Goal: Information Seeking & Learning: Find specific page/section

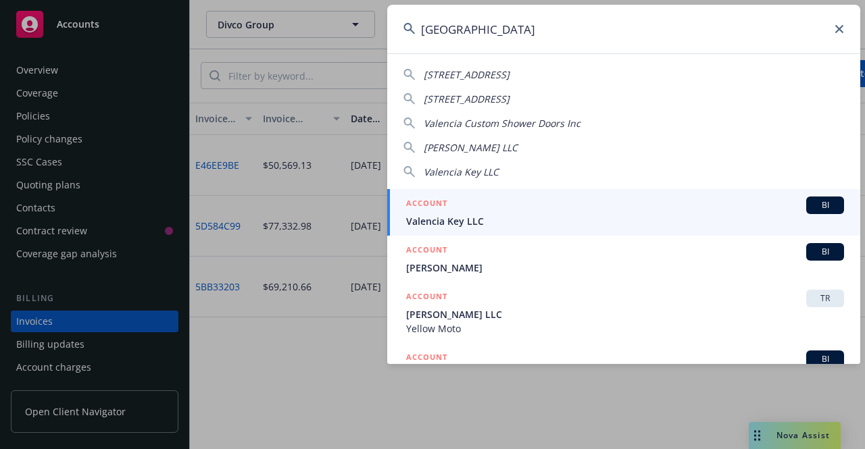
scroll to position [75, 0]
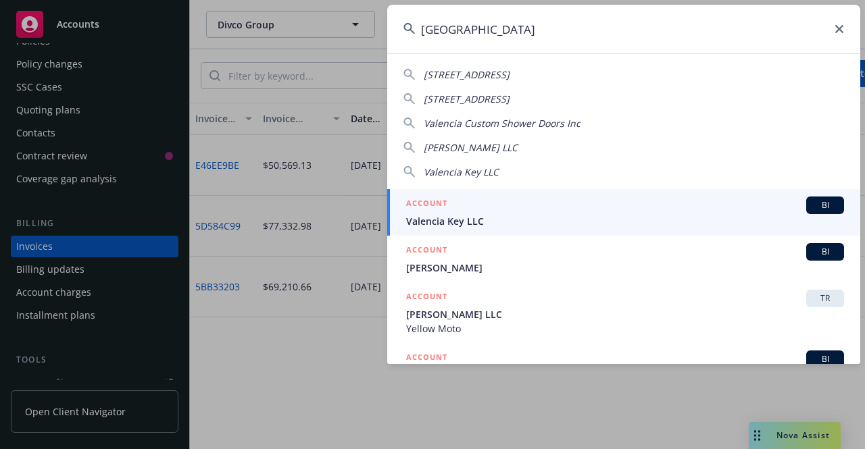
click at [588, 24] on input "[GEOGRAPHIC_DATA]" at bounding box center [623, 29] width 473 height 49
click at [588, 24] on input "d" at bounding box center [623, 29] width 473 height 49
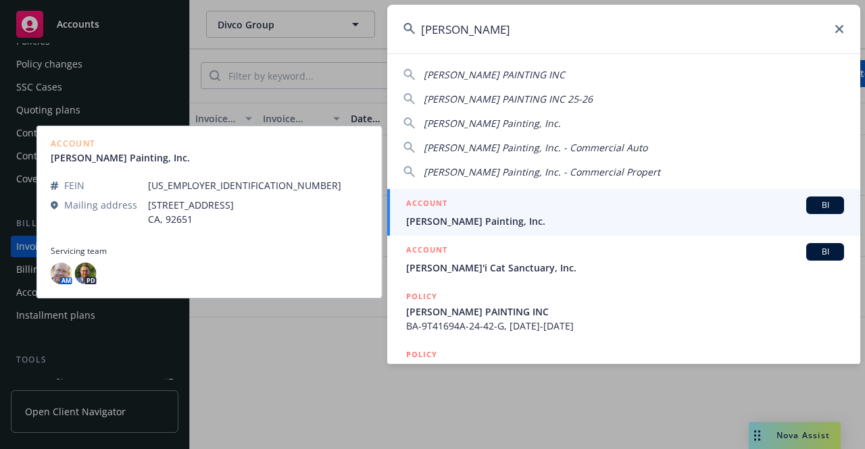
type input "[PERSON_NAME]"
click at [474, 214] on span "[PERSON_NAME] Painting, Inc." at bounding box center [625, 221] width 438 height 14
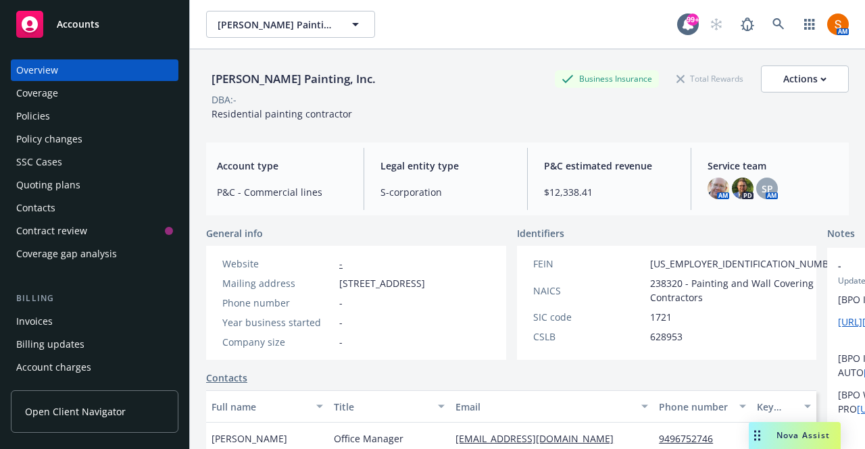
click at [93, 113] on div "Policies" at bounding box center [94, 116] width 157 height 22
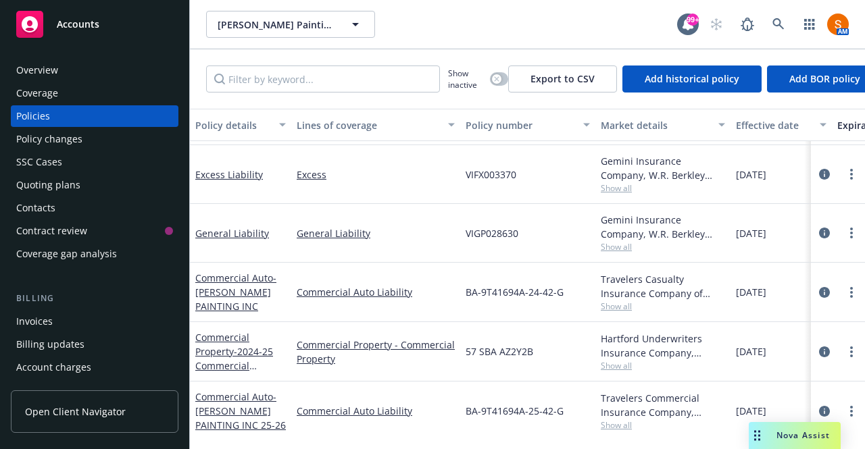
scroll to position [66, 0]
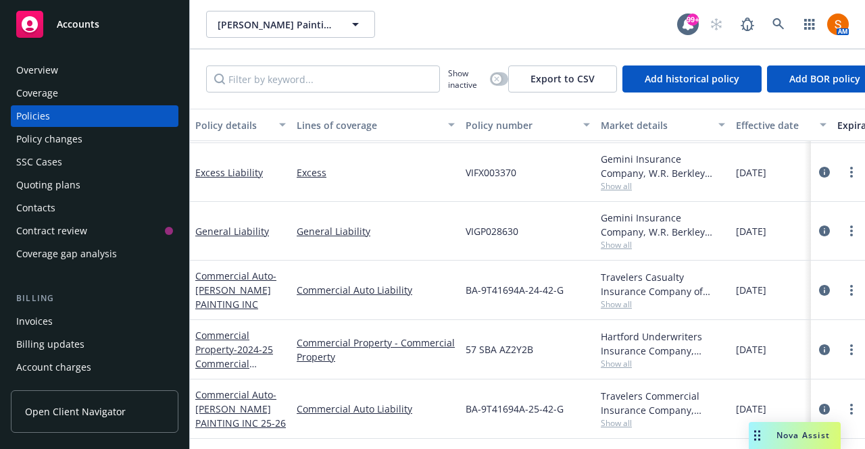
click at [59, 321] on div "Invoices" at bounding box center [94, 322] width 157 height 22
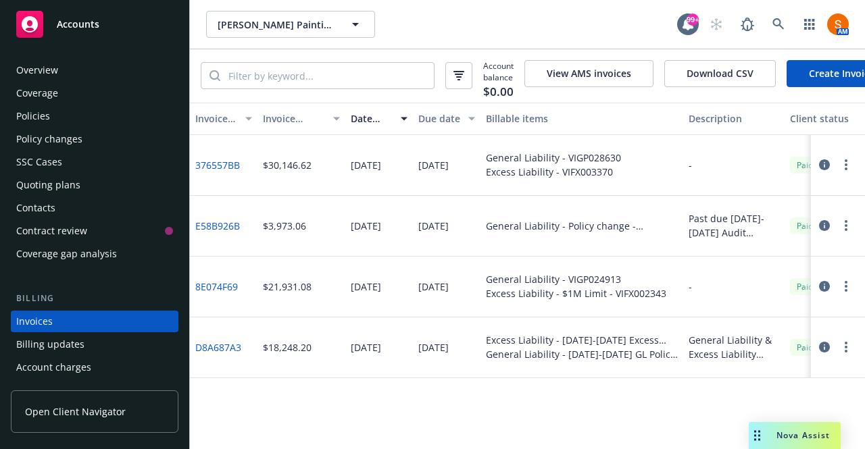
click at [64, 79] on div "Overview" at bounding box center [94, 70] width 157 height 22
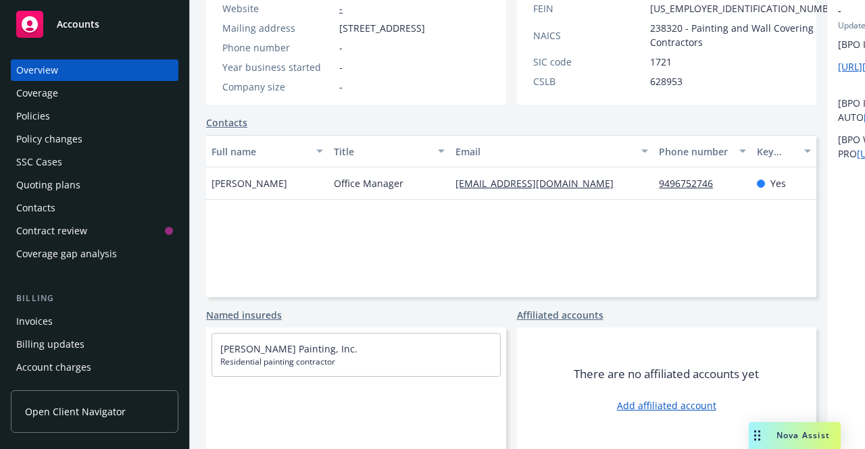
scroll to position [188, 0]
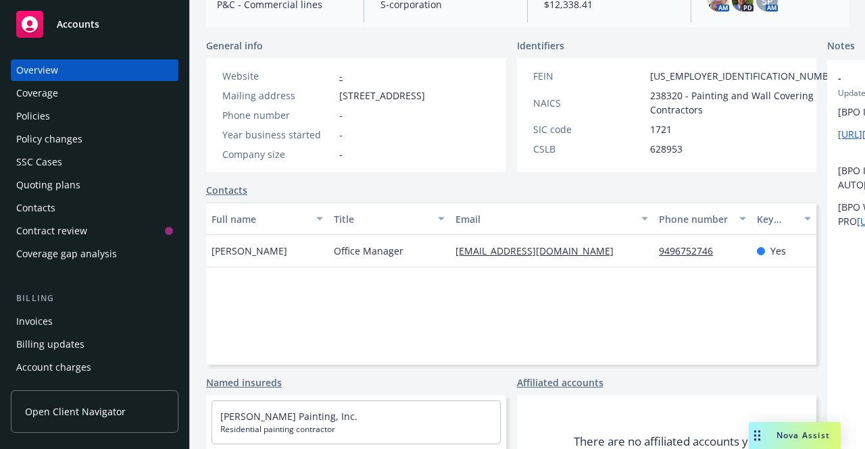
click at [650, 72] on span "[US_EMPLOYER_IDENTIFICATION_NUMBER]" at bounding box center [746, 76] width 193 height 14
copy span "[US_EMPLOYER_IDENTIFICATION_NUMBER]"
click at [55, 111] on div "Policies" at bounding box center [94, 116] width 157 height 22
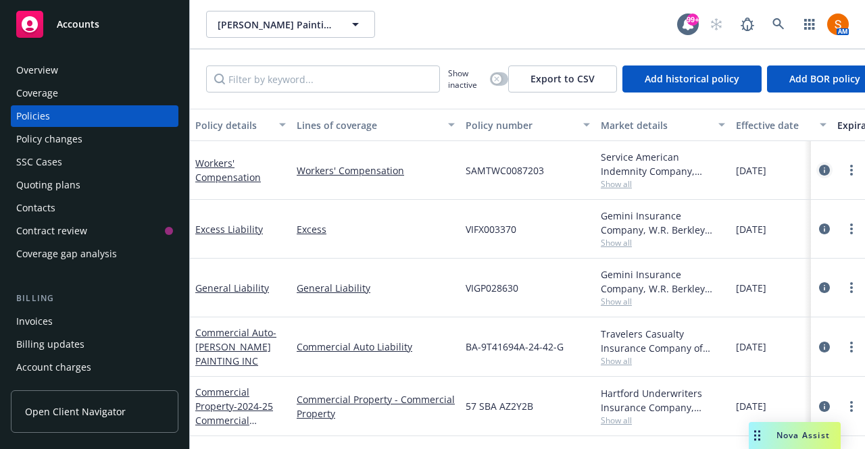
click at [819, 168] on icon "circleInformation" at bounding box center [824, 170] width 11 height 11
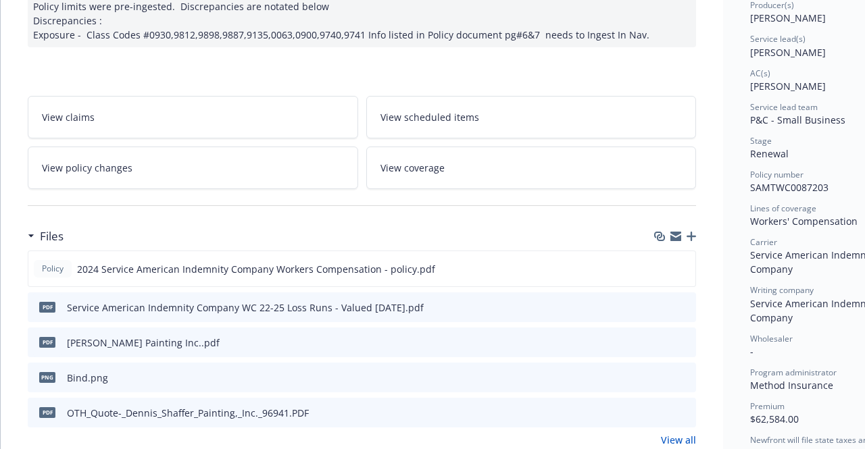
scroll to position [178, 0]
click at [662, 270] on icon "download file" at bounding box center [660, 269] width 11 height 11
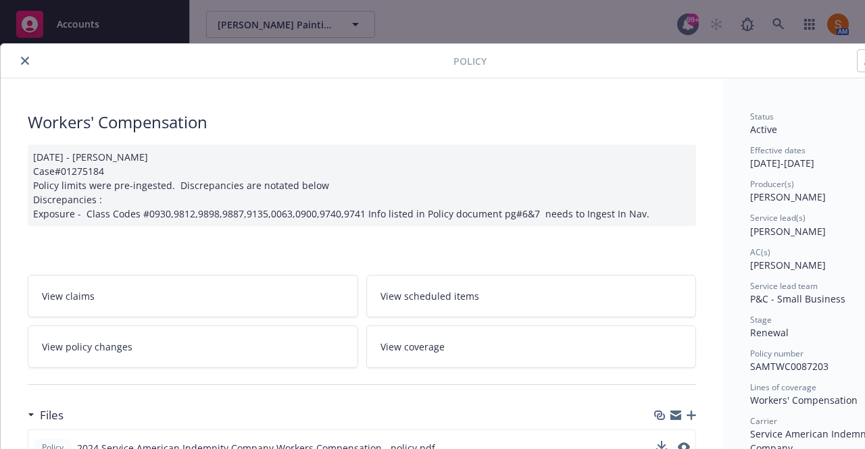
click at [27, 61] on icon "close" at bounding box center [25, 61] width 8 height 8
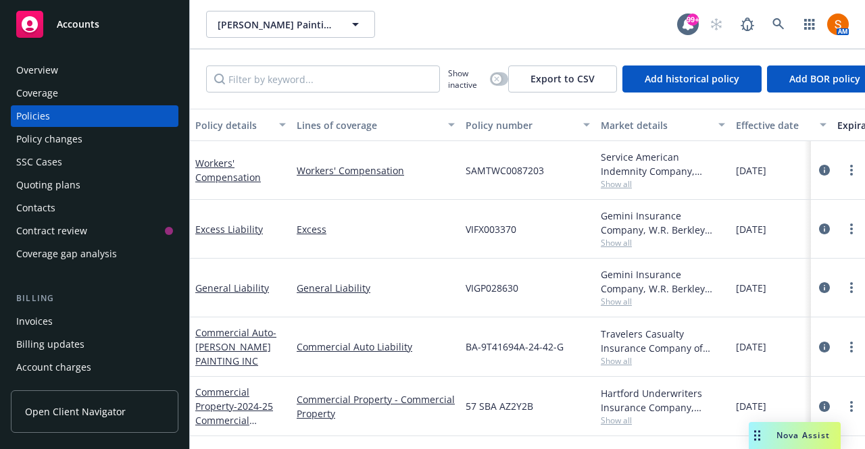
scroll to position [48, 0]
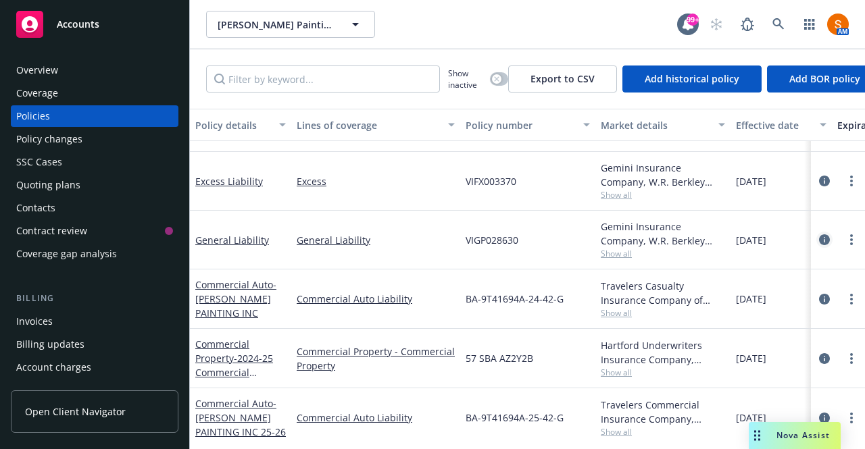
click at [819, 243] on icon "circleInformation" at bounding box center [824, 240] width 11 height 11
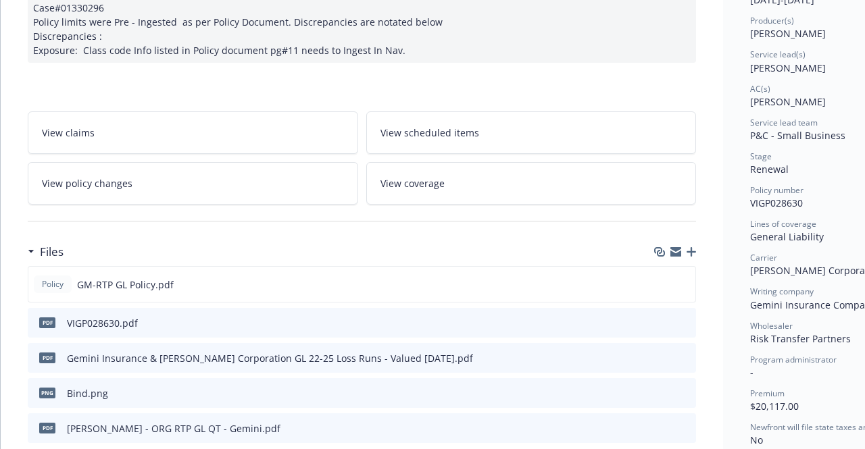
scroll to position [173, 0]
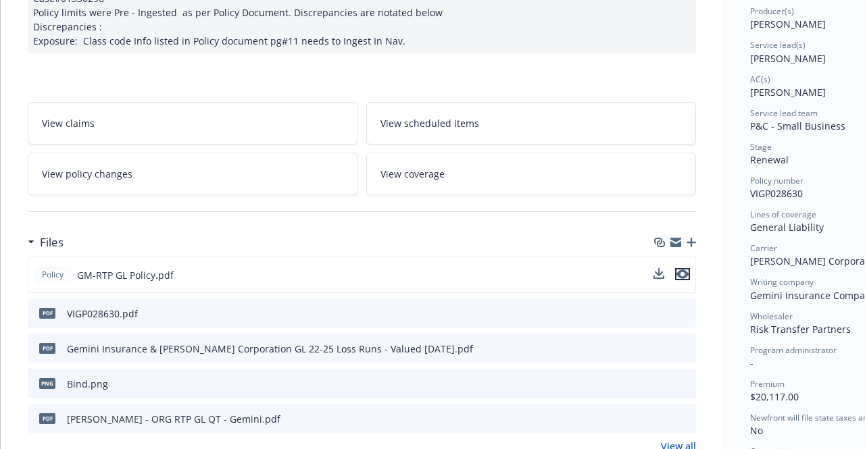
click at [683, 273] on icon "preview file" at bounding box center [683, 274] width 12 height 9
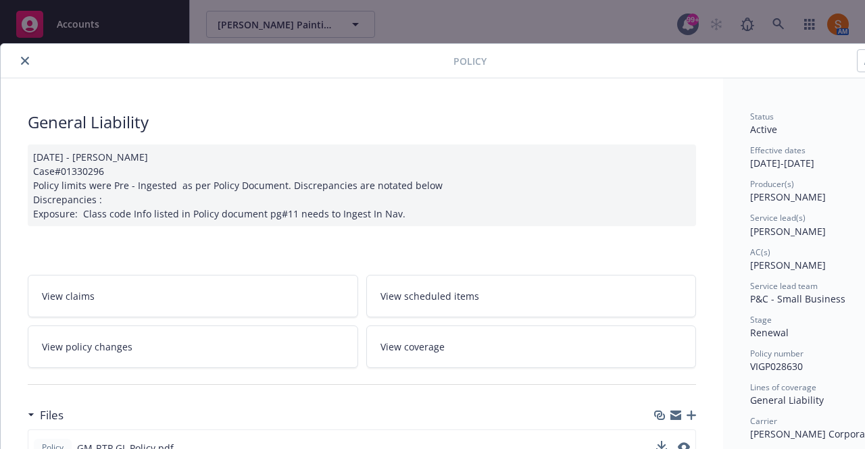
click at [24, 64] on button "close" at bounding box center [25, 61] width 16 height 16
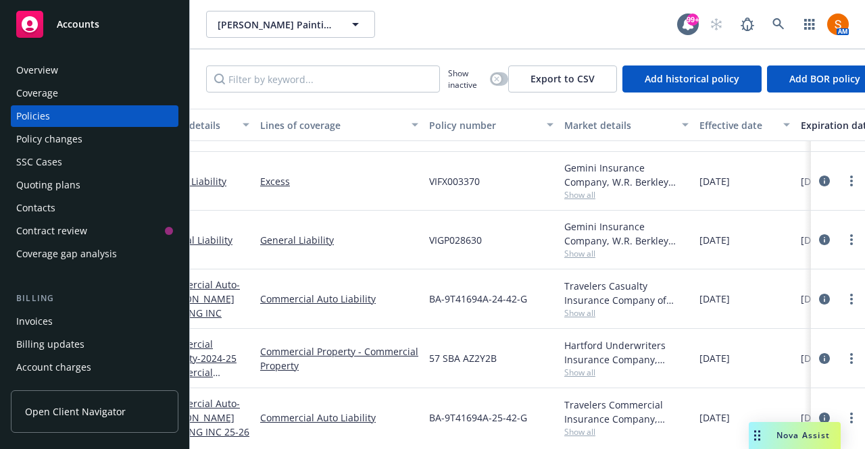
scroll to position [48, 0]
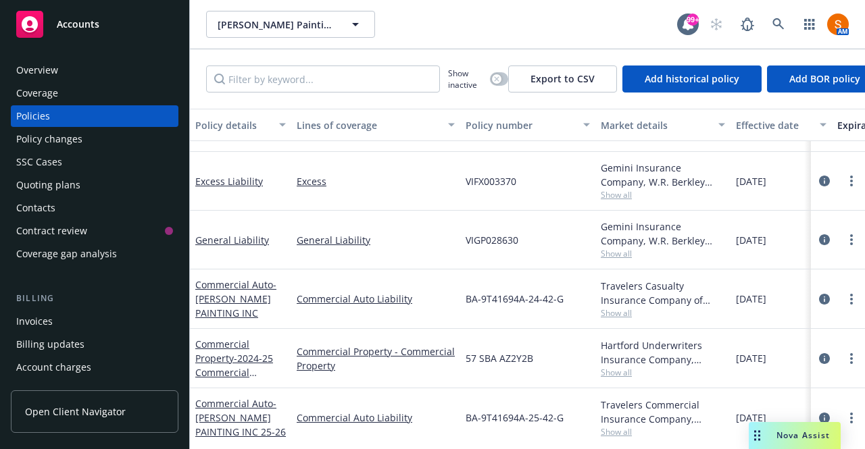
click at [626, 255] on span "Show all" at bounding box center [663, 253] width 124 height 11
click at [552, 215] on div "VIGP028630" at bounding box center [527, 240] width 135 height 59
click at [819, 239] on icon "circleInformation" at bounding box center [824, 240] width 11 height 11
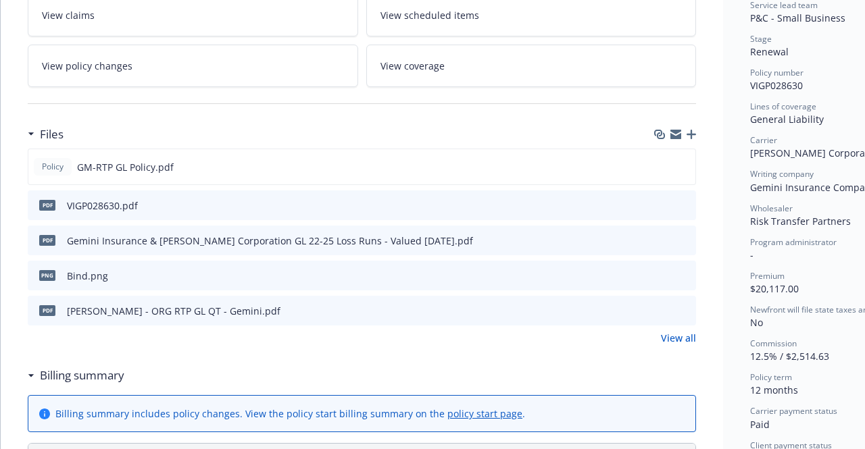
scroll to position [282, 0]
click at [690, 306] on button "preview file" at bounding box center [683, 309] width 15 height 12
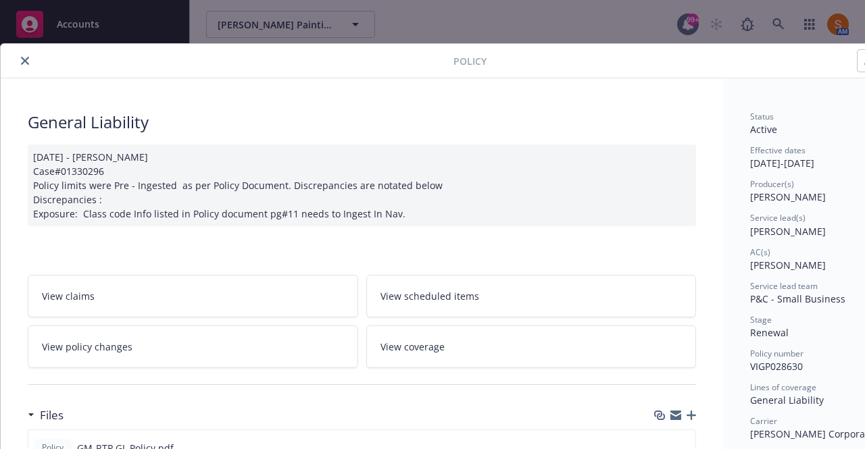
click at [28, 68] on button "close" at bounding box center [25, 61] width 16 height 16
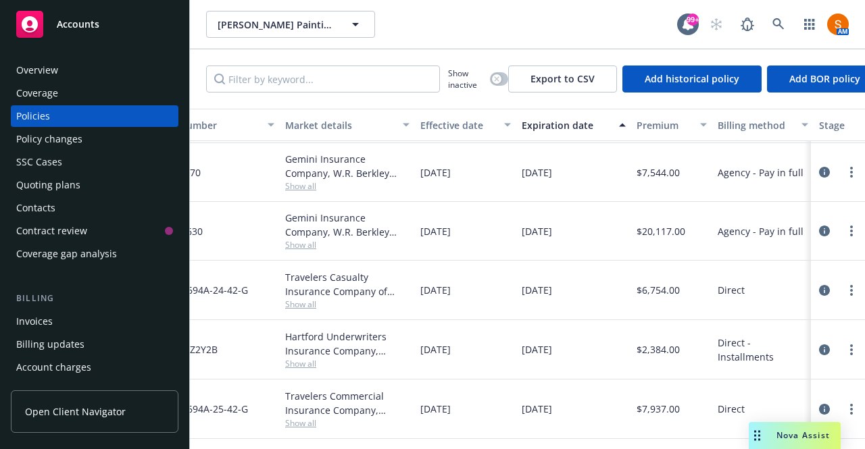
scroll to position [66, 0]
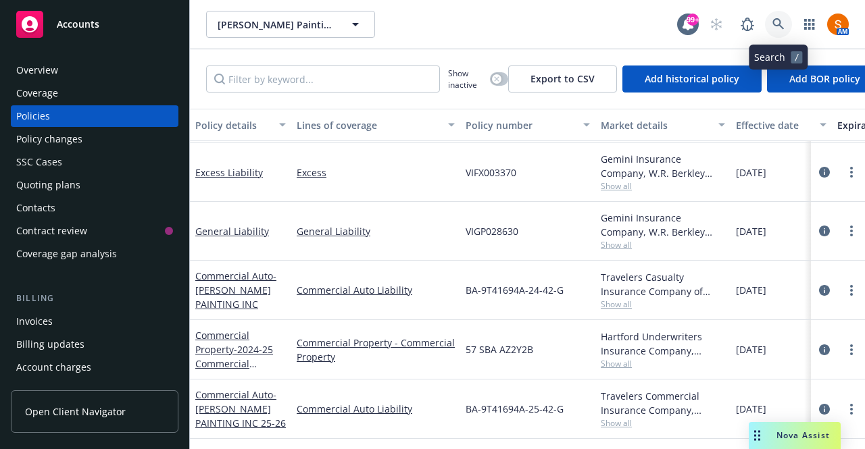
click at [781, 31] on link at bounding box center [778, 24] width 27 height 27
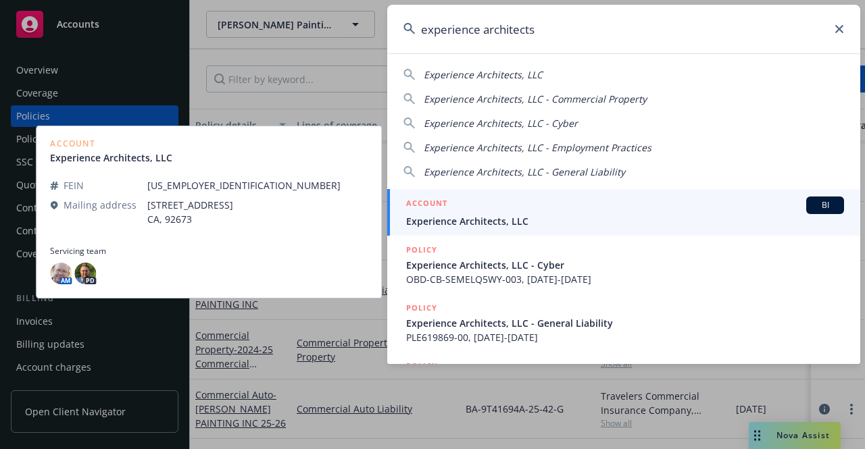
type input "experience architects"
click at [549, 220] on span "Experience Architects, LLC" at bounding box center [625, 221] width 438 height 14
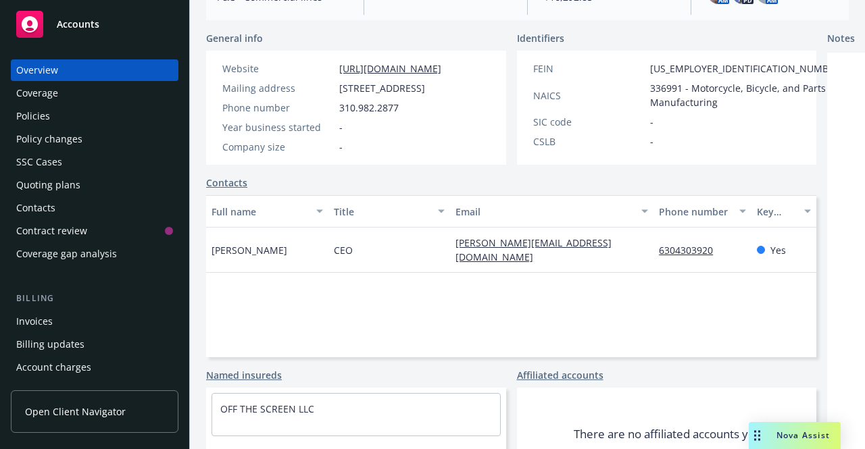
scroll to position [281, 0]
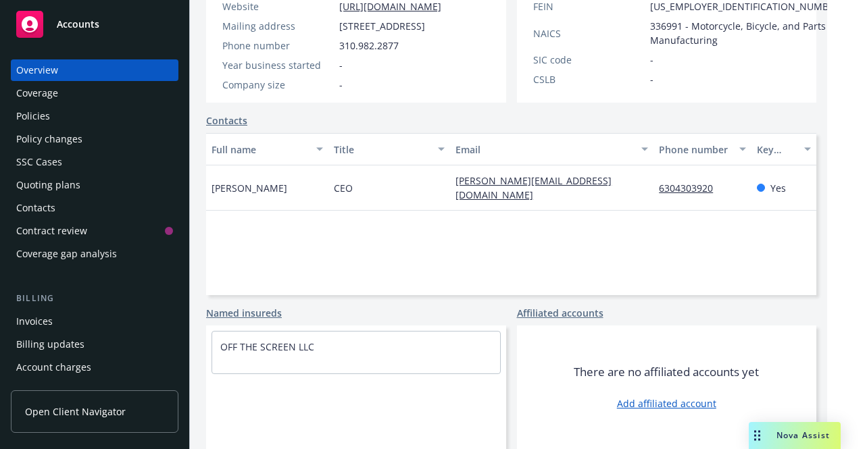
click at [51, 117] on div "Policies" at bounding box center [94, 116] width 157 height 22
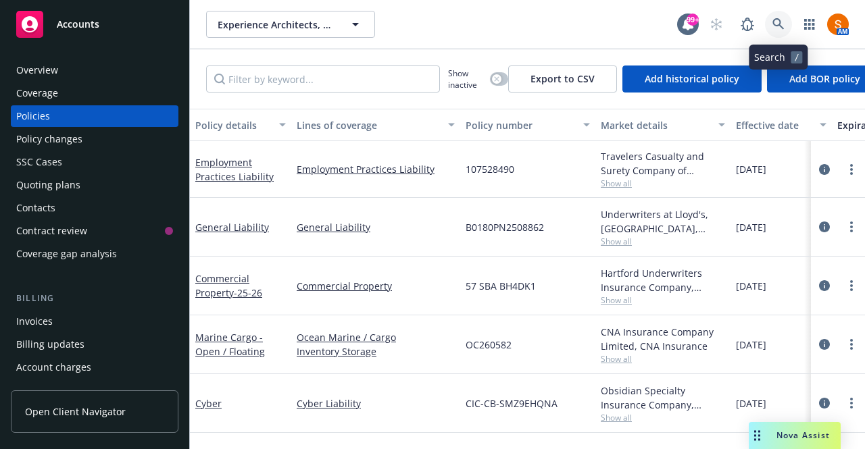
click at [778, 18] on icon at bounding box center [778, 24] width 12 height 12
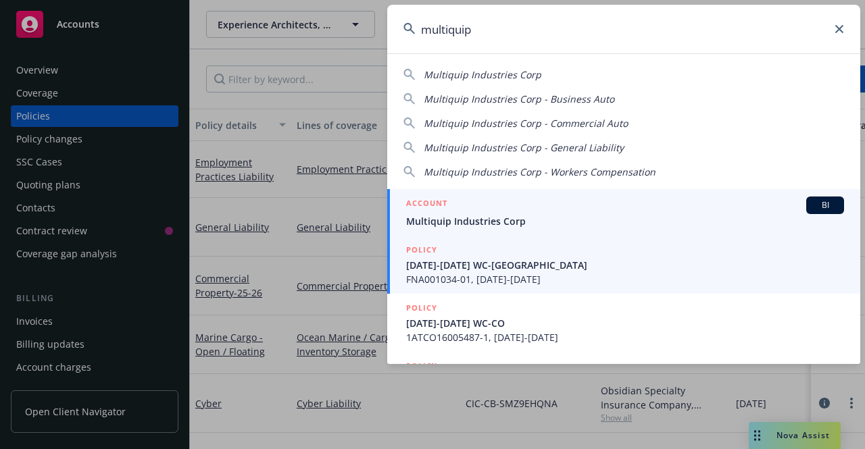
type input "multiquip"
click at [514, 221] on span "Multiquip Industries Corp" at bounding box center [625, 221] width 438 height 14
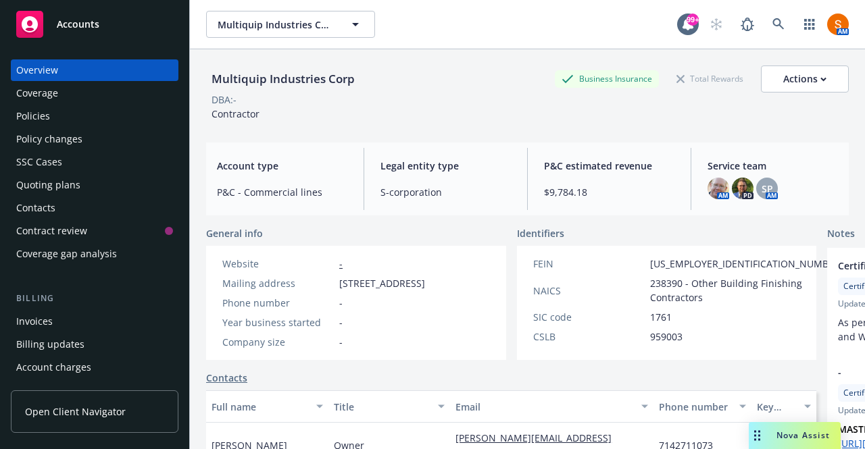
scroll to position [47, 0]
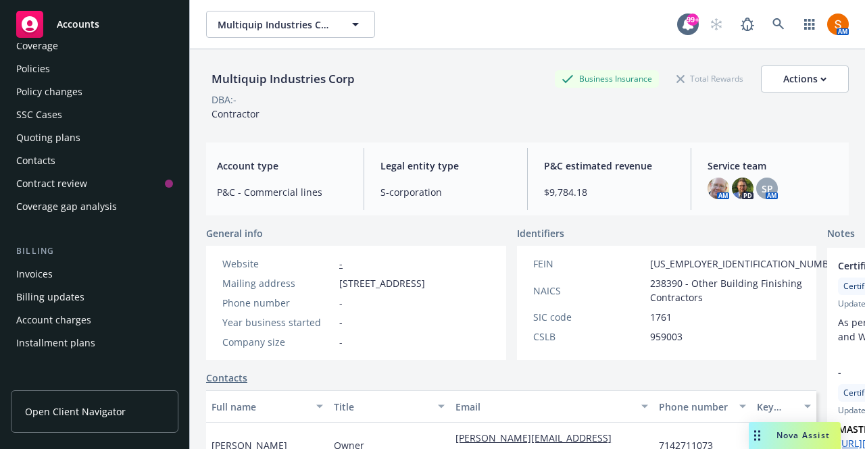
click at [59, 274] on div "Invoices" at bounding box center [94, 275] width 157 height 22
